Goal: Contribute content: Add original content to the website for others to see

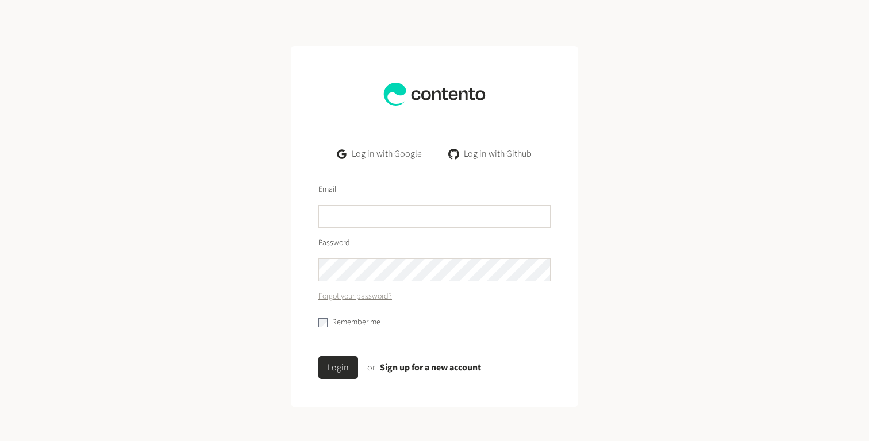
click at [382, 152] on link "Log in with Google" at bounding box center [379, 154] width 103 height 23
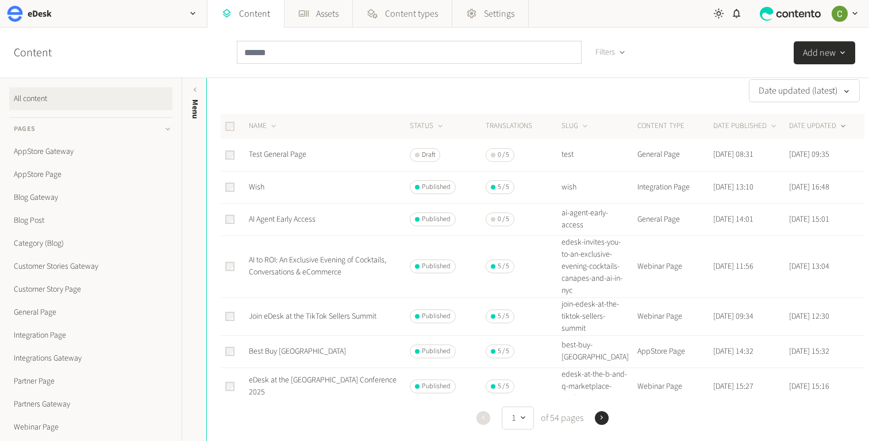
scroll to position [15, 0]
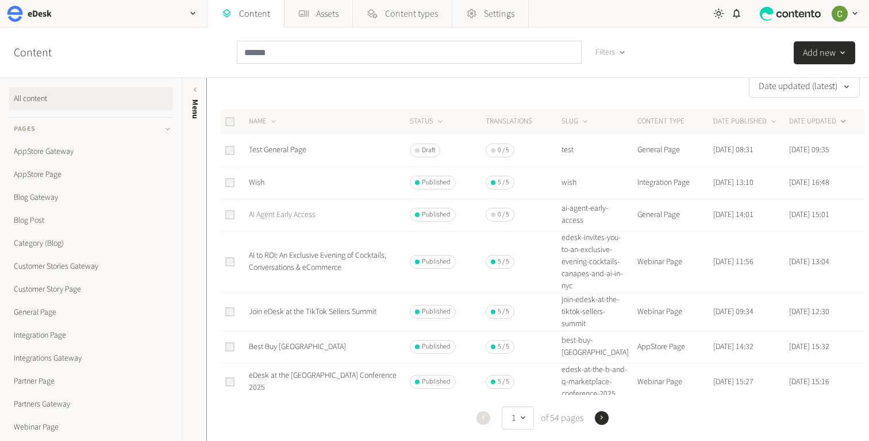
click at [291, 217] on link "AI Agent Early Access" at bounding box center [282, 214] width 67 height 11
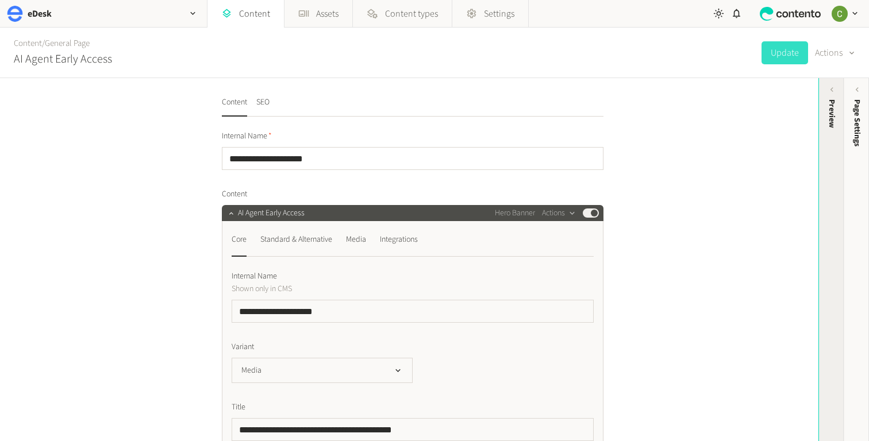
click at [823, 109] on div "Preview" at bounding box center [831, 188] width 25 height 207
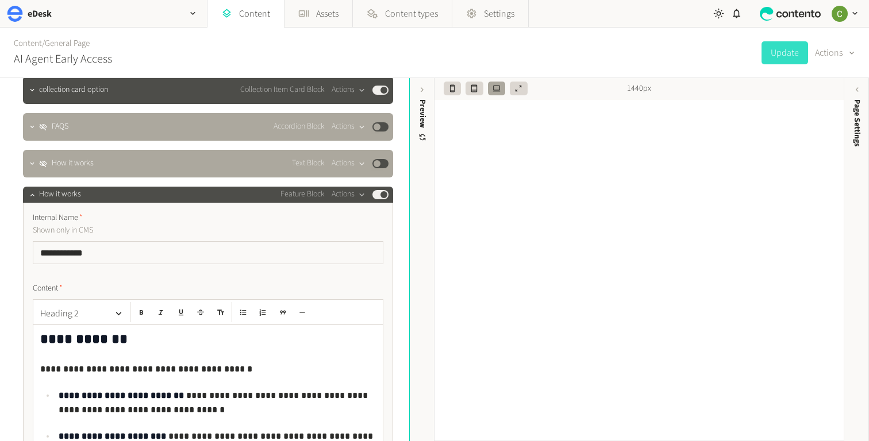
scroll to position [1942, 0]
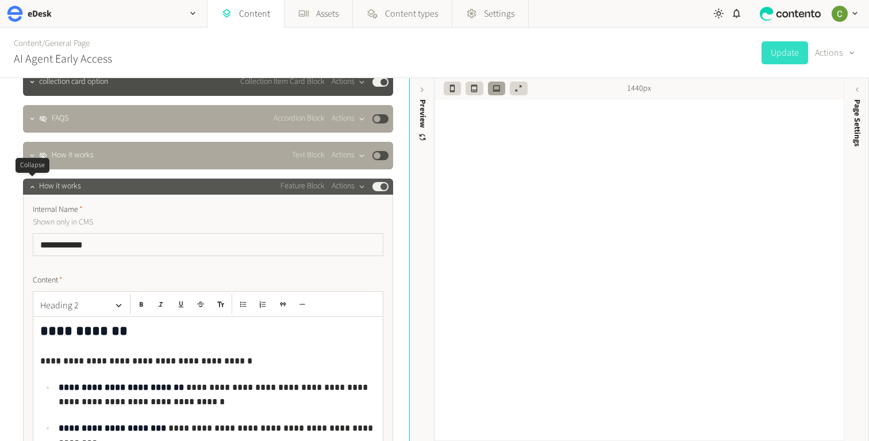
click at [31, 193] on div at bounding box center [32, 187] width 14 height 16
click at [29, 190] on icon "button" at bounding box center [32, 187] width 8 height 8
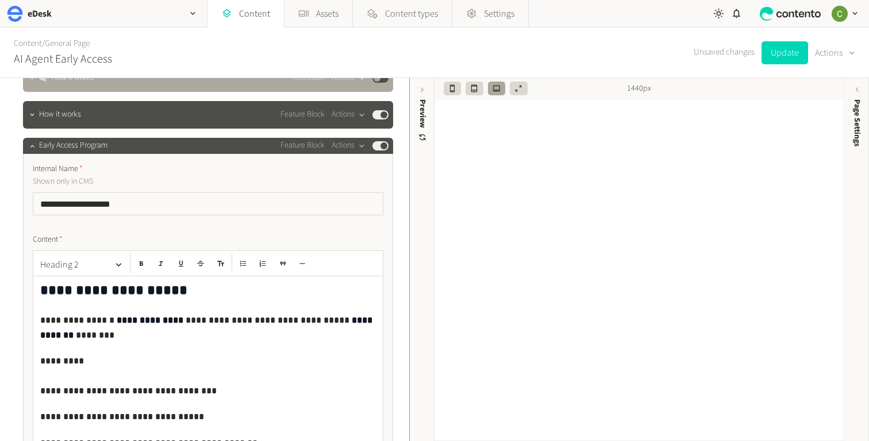
scroll to position [2017, 0]
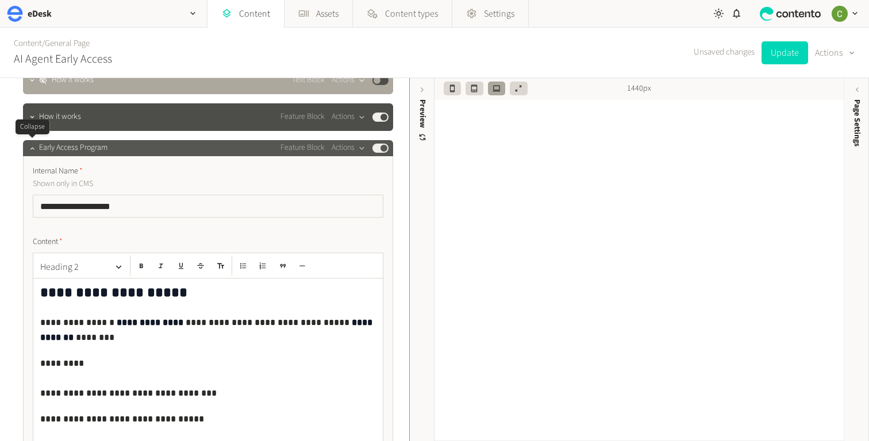
click at [37, 151] on button "button" at bounding box center [32, 147] width 14 height 14
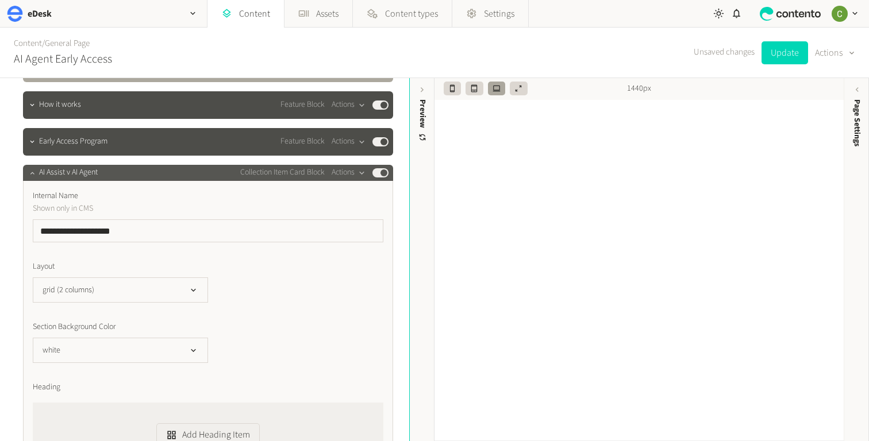
click at [27, 167] on button "button" at bounding box center [32, 172] width 14 height 14
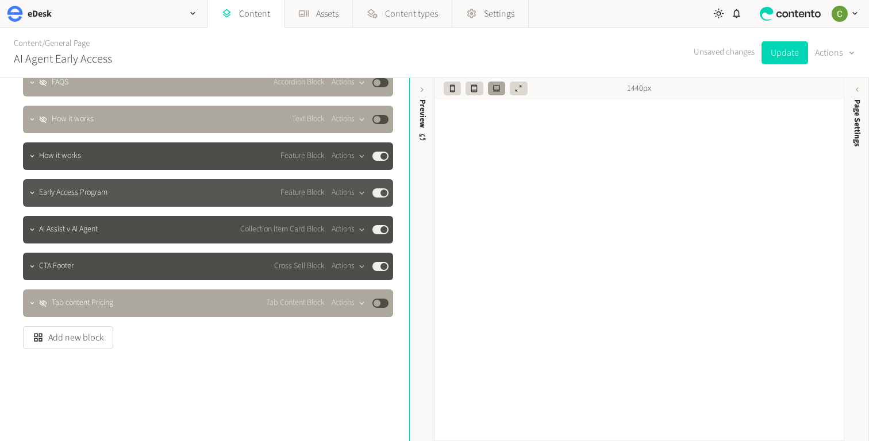
scroll to position [1978, 0]
click at [73, 328] on button "Add new block" at bounding box center [68, 337] width 90 height 23
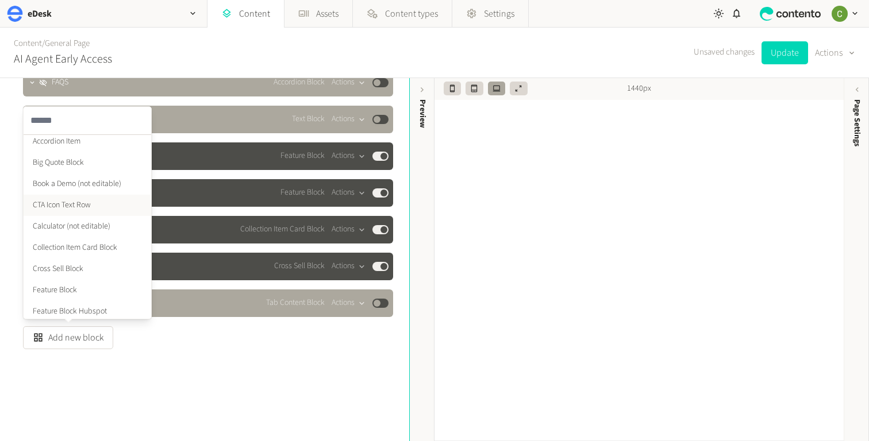
scroll to position [36, 0]
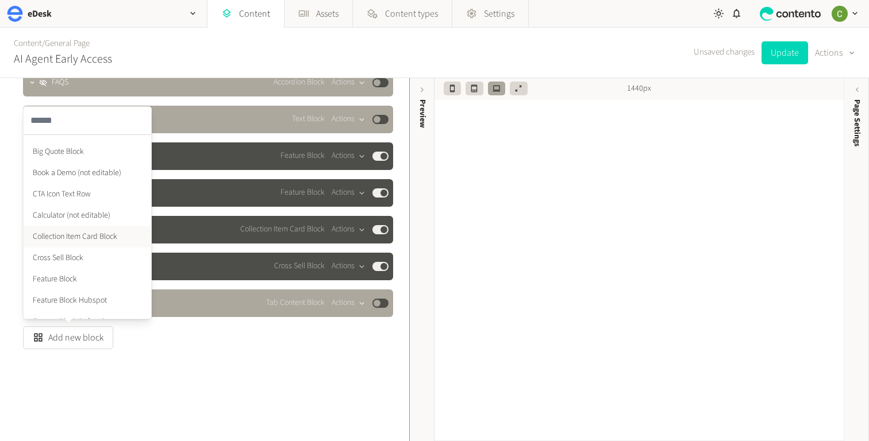
click at [75, 240] on li "Collection Item Card Block" at bounding box center [88, 236] width 128 height 21
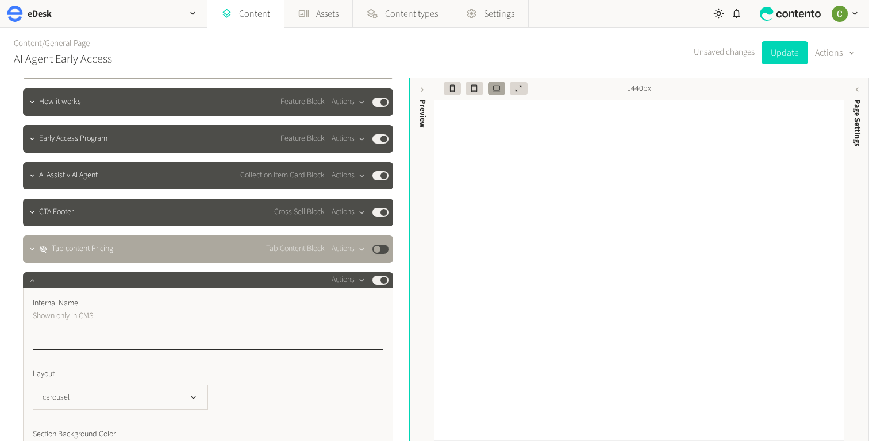
scroll to position [2032, 0]
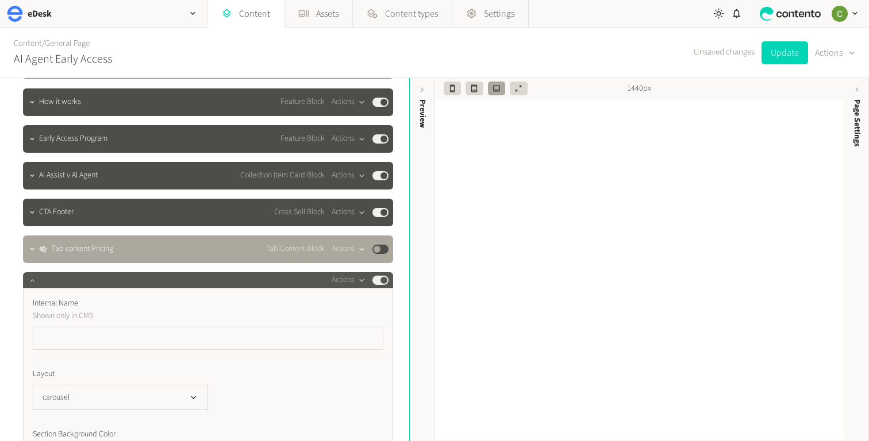
click at [33, 280] on icon "button" at bounding box center [32, 280] width 8 height 8
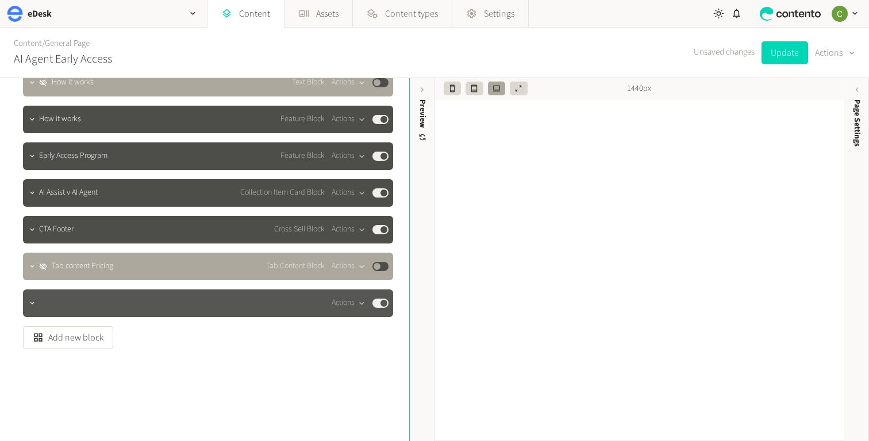
scroll to position [2015, 0]
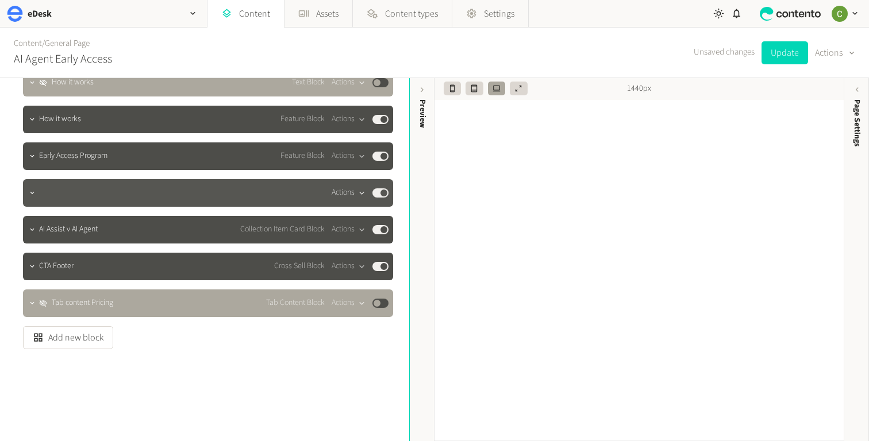
click at [357, 192] on icon "button" at bounding box center [362, 193] width 10 height 10
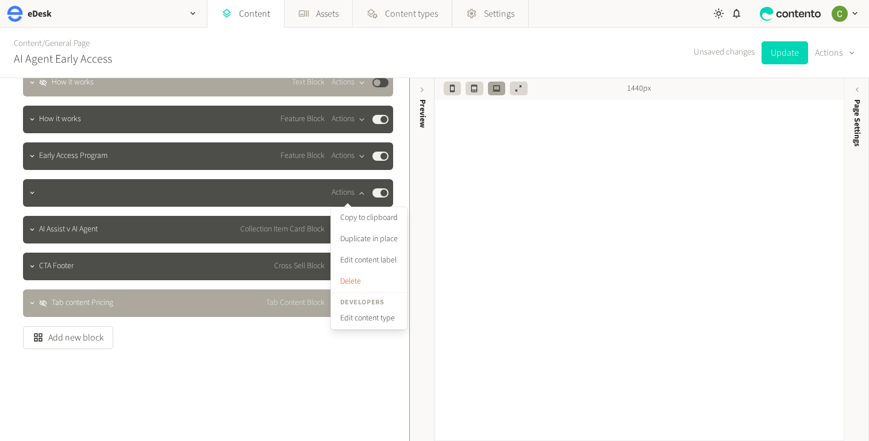
click at [232, 359] on div "**********" at bounding box center [204, 259] width 409 height 363
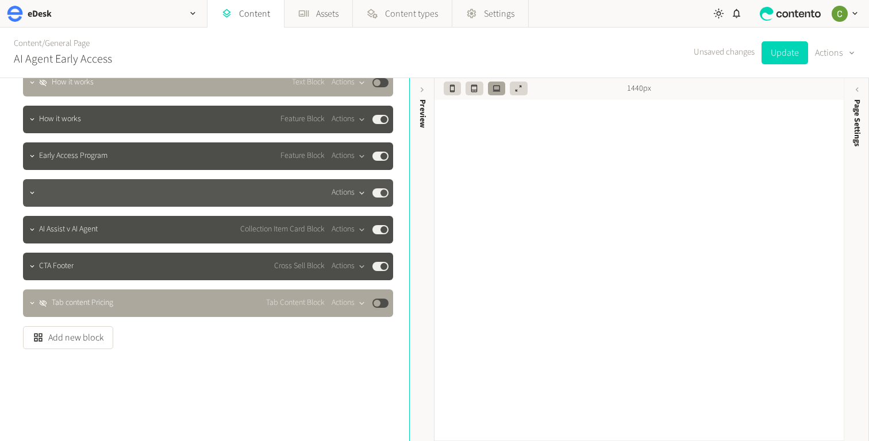
click at [363, 193] on icon "button" at bounding box center [361, 193] width 5 height 3
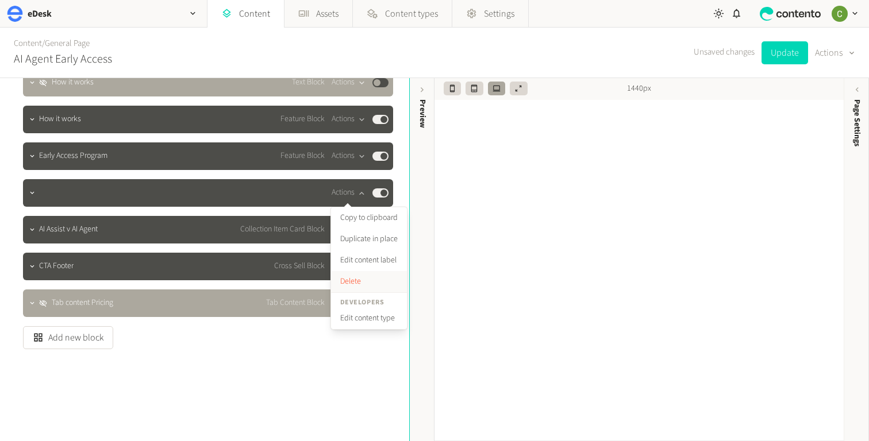
click at [352, 280] on button "Delete" at bounding box center [369, 281] width 76 height 21
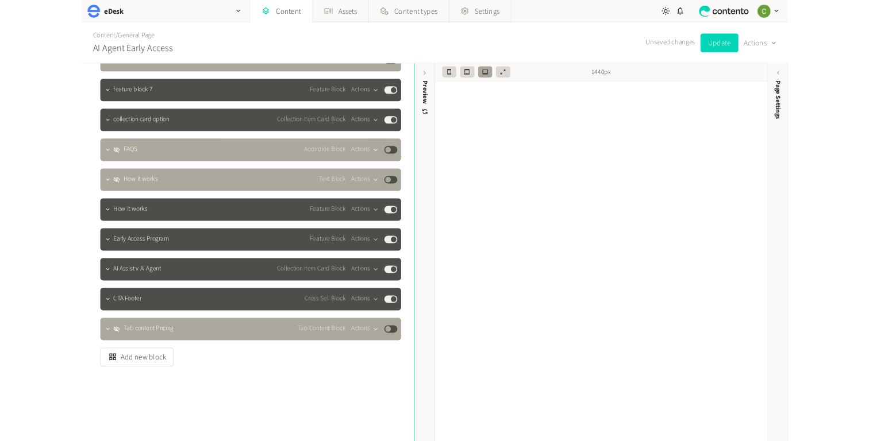
scroll to position [1978, 0]
